Goal: Transaction & Acquisition: Purchase product/service

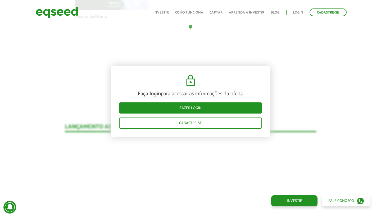
scroll to position [442, 0]
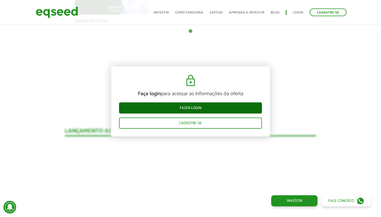
click at [194, 110] on link "Fazer login" at bounding box center [190, 107] width 143 height 11
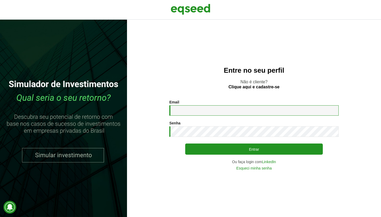
click at [191, 114] on input "Email *" at bounding box center [253, 110] width 169 height 10
type input "**********"
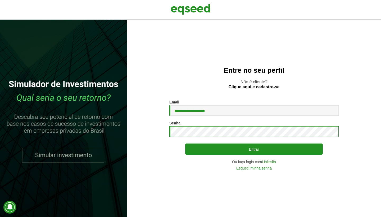
click at [254, 149] on button "Entrar" at bounding box center [254, 148] width 138 height 11
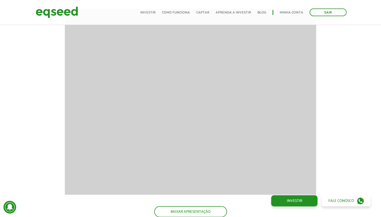
scroll to position [665, 0]
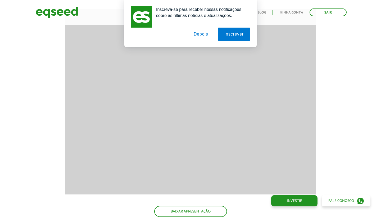
click at [196, 37] on button "Depois" at bounding box center [201, 34] width 28 height 13
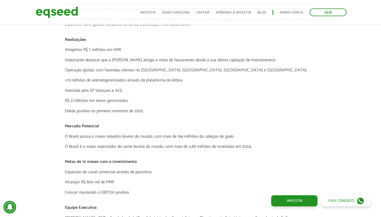
scroll to position [930, 0]
click at [49, 118] on div "Novidades Análise da Oferta 1 Lançamento ao vivo | JetBov Apresentação aos inve…" at bounding box center [190, 36] width 389 height 1160
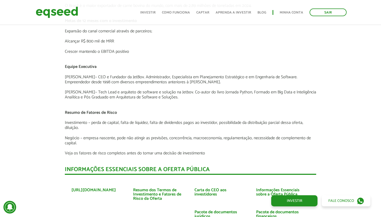
scroll to position [1070, 0]
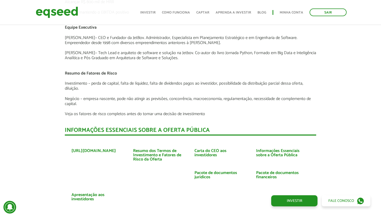
scroll to position [1110, 0]
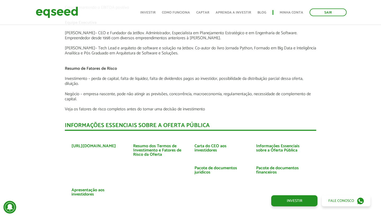
scroll to position [1114, 0]
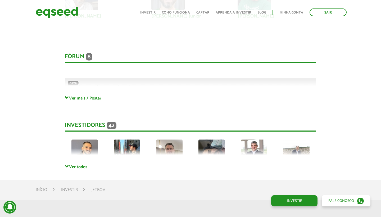
scroll to position [1451, 0]
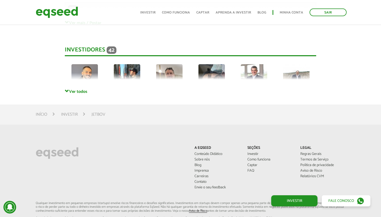
click at [78, 89] on link "Ver todos" at bounding box center [191, 91] width 252 height 5
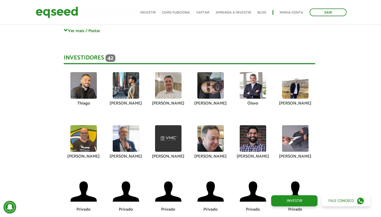
scroll to position [1481, 1]
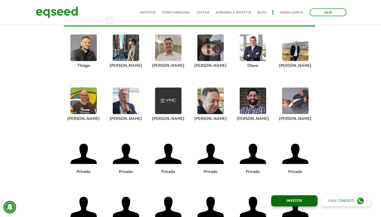
click at [310, 198] on link "Investir" at bounding box center [294, 200] width 46 height 11
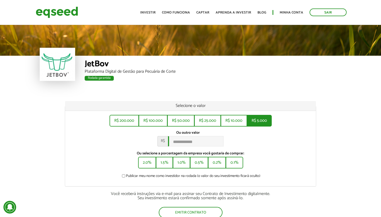
click at [254, 123] on button "R$ 5.000" at bounding box center [259, 121] width 25 height 12
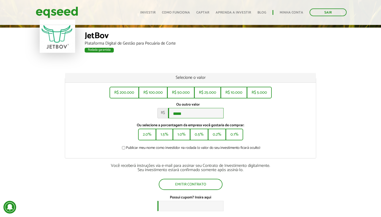
scroll to position [29, 0]
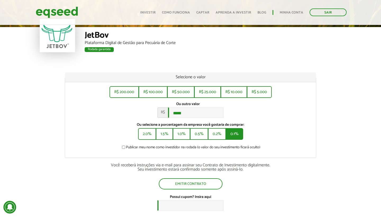
click at [228, 138] on button "0.1%" at bounding box center [234, 134] width 17 height 12
click at [252, 94] on button "R$ 5.000" at bounding box center [259, 92] width 25 height 12
type input "*****"
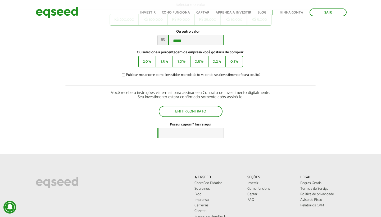
scroll to position [104, 0]
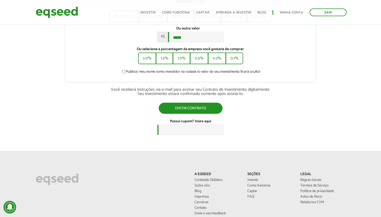
click at [191, 110] on button "Emitir contrato" at bounding box center [191, 107] width 64 height 11
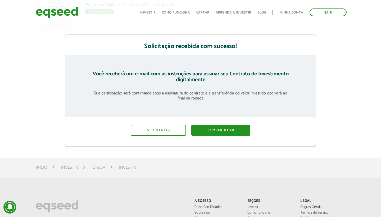
scroll to position [66, 0]
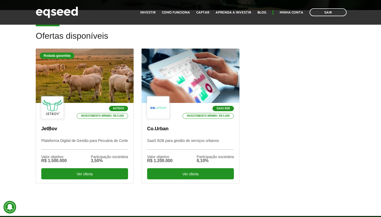
scroll to position [147, 0]
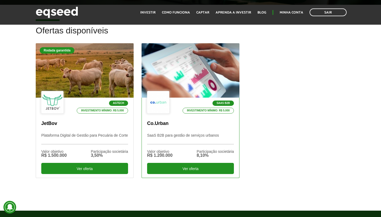
click at [182, 75] on div at bounding box center [191, 70] width 118 height 65
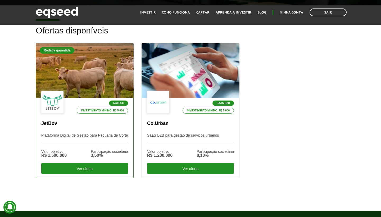
click at [111, 76] on div at bounding box center [85, 70] width 118 height 65
